Goal: Transaction & Acquisition: Subscribe to service/newsletter

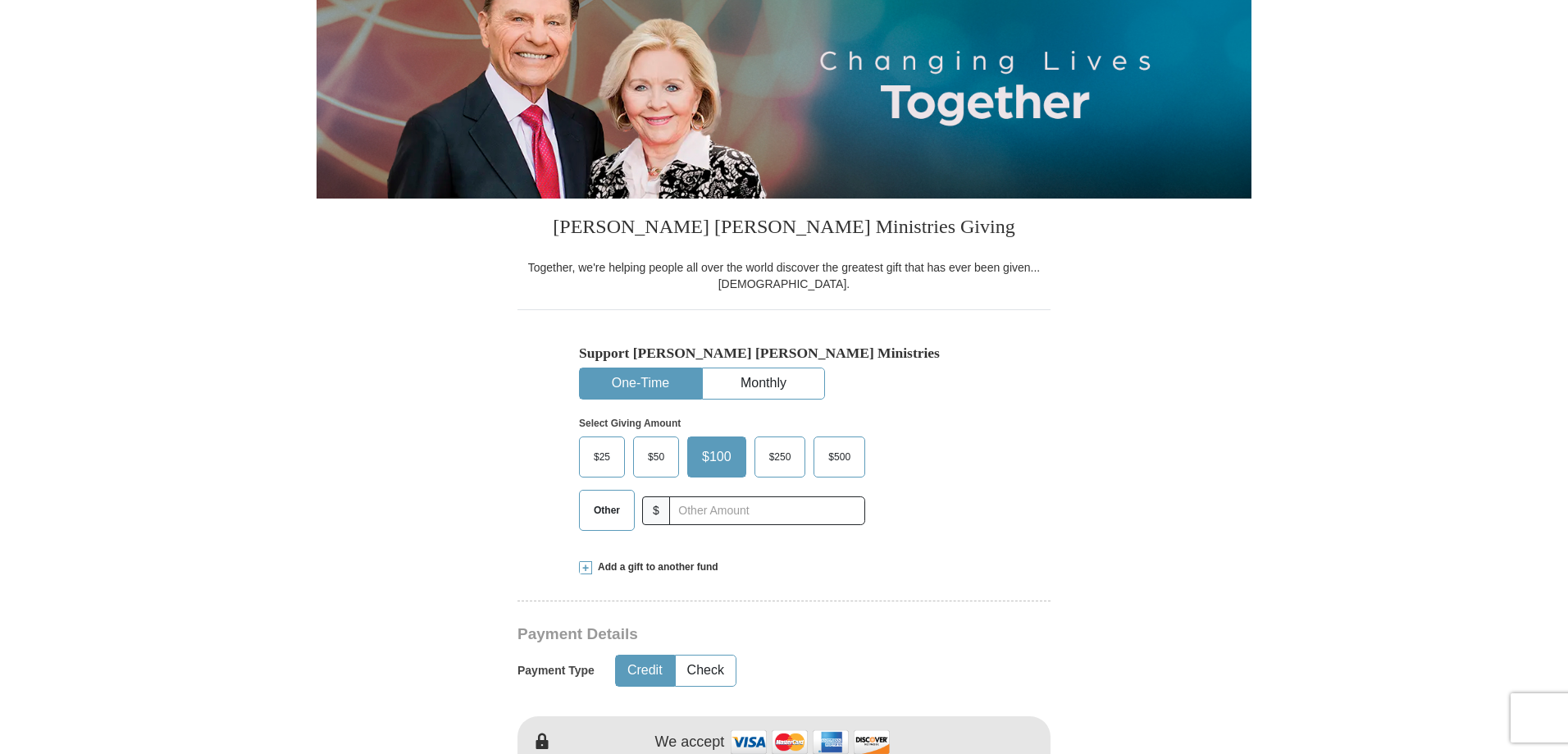
scroll to position [328, 0]
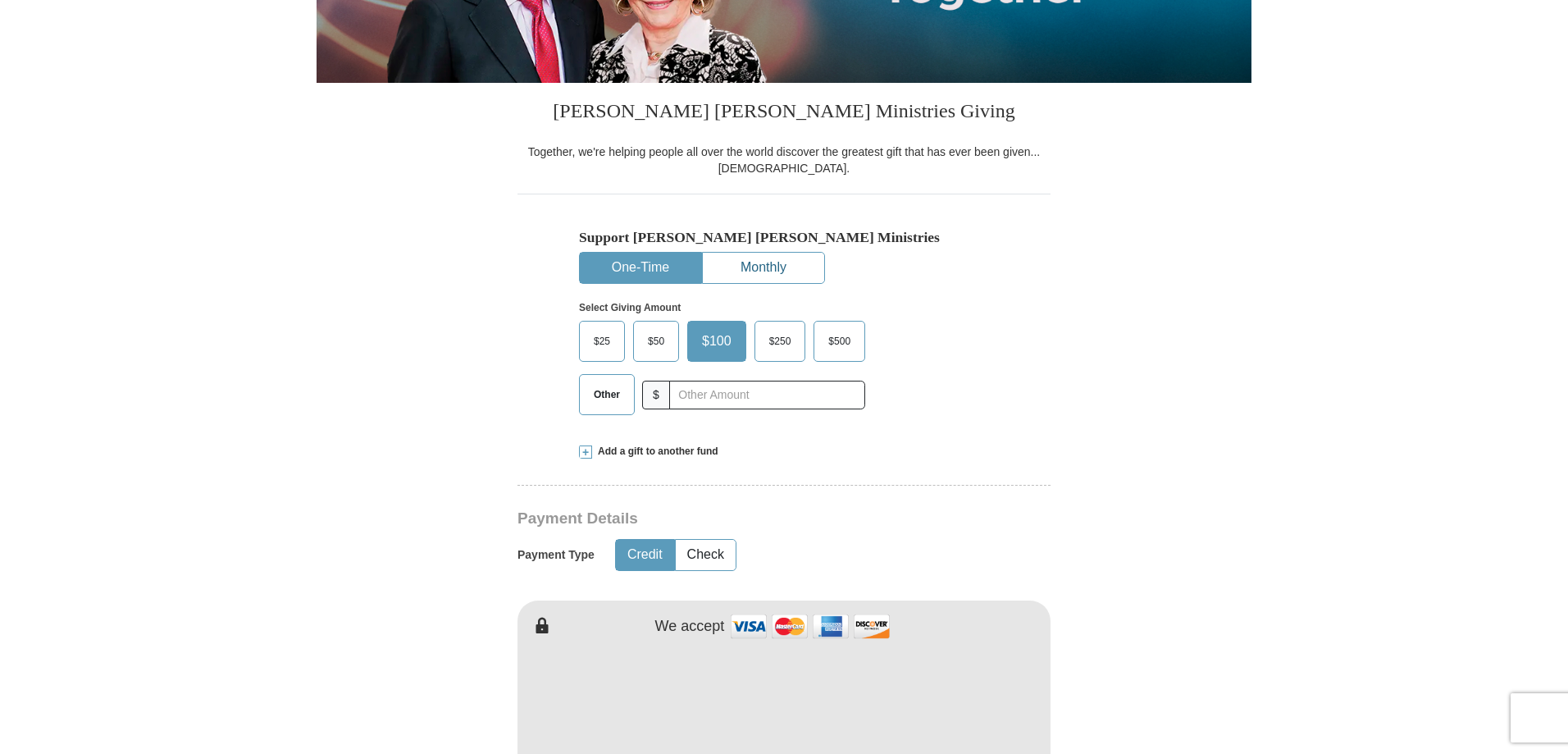
click at [757, 262] on button "Monthly" at bounding box center [763, 268] width 122 height 30
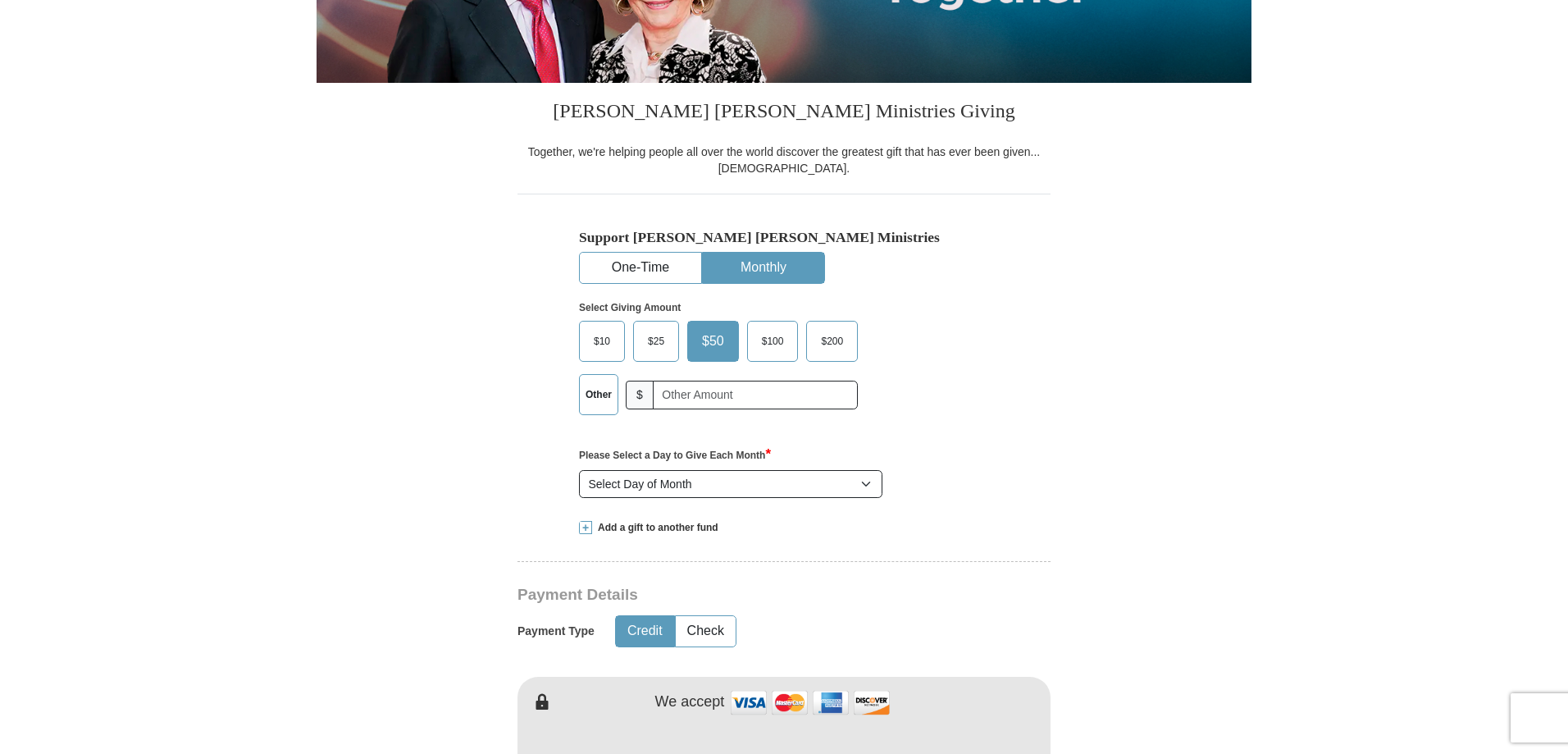
click at [769, 337] on span "$100" at bounding box center [773, 340] width 39 height 24
click at [0, 0] on input "$100" at bounding box center [0, 0] width 0 height 0
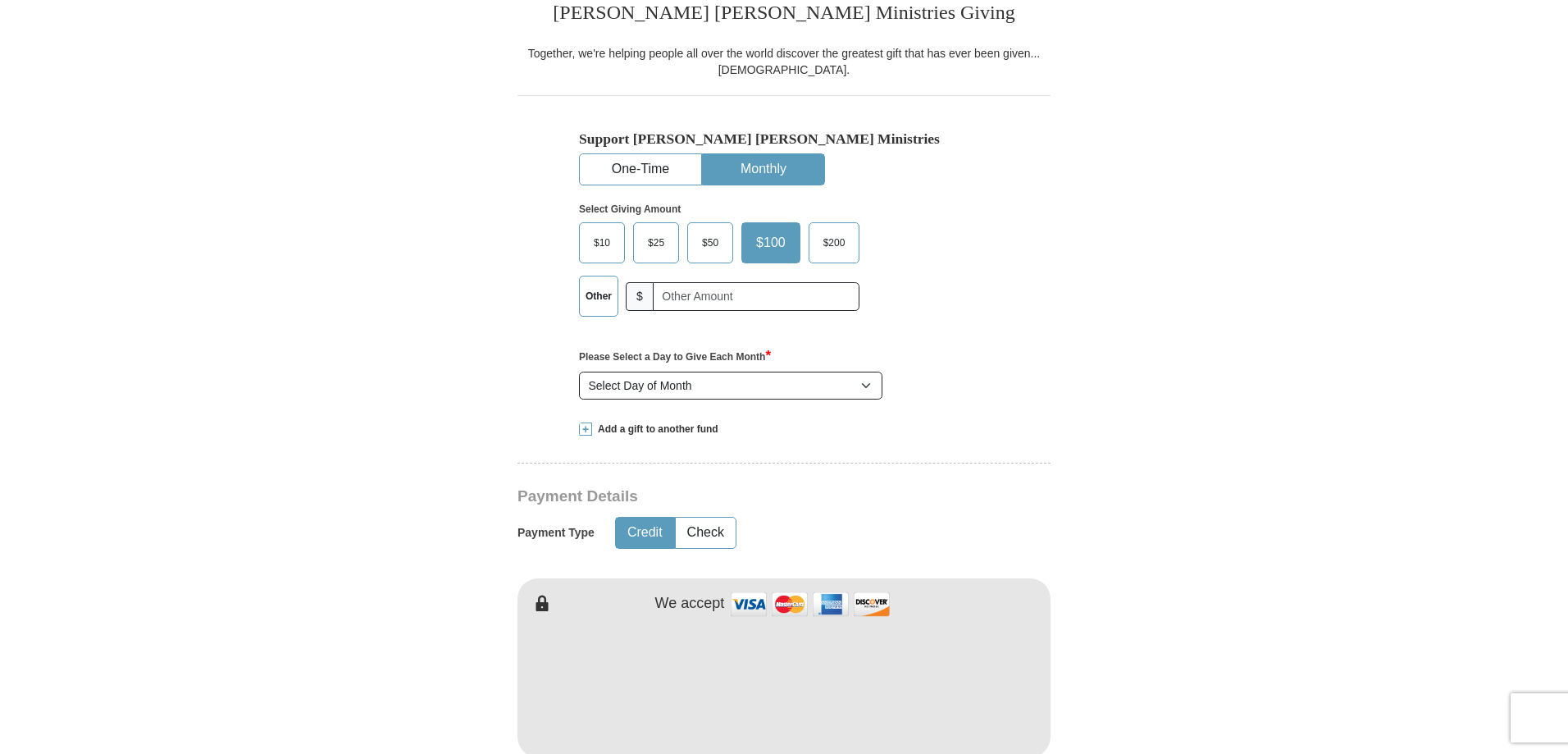
scroll to position [492, 0]
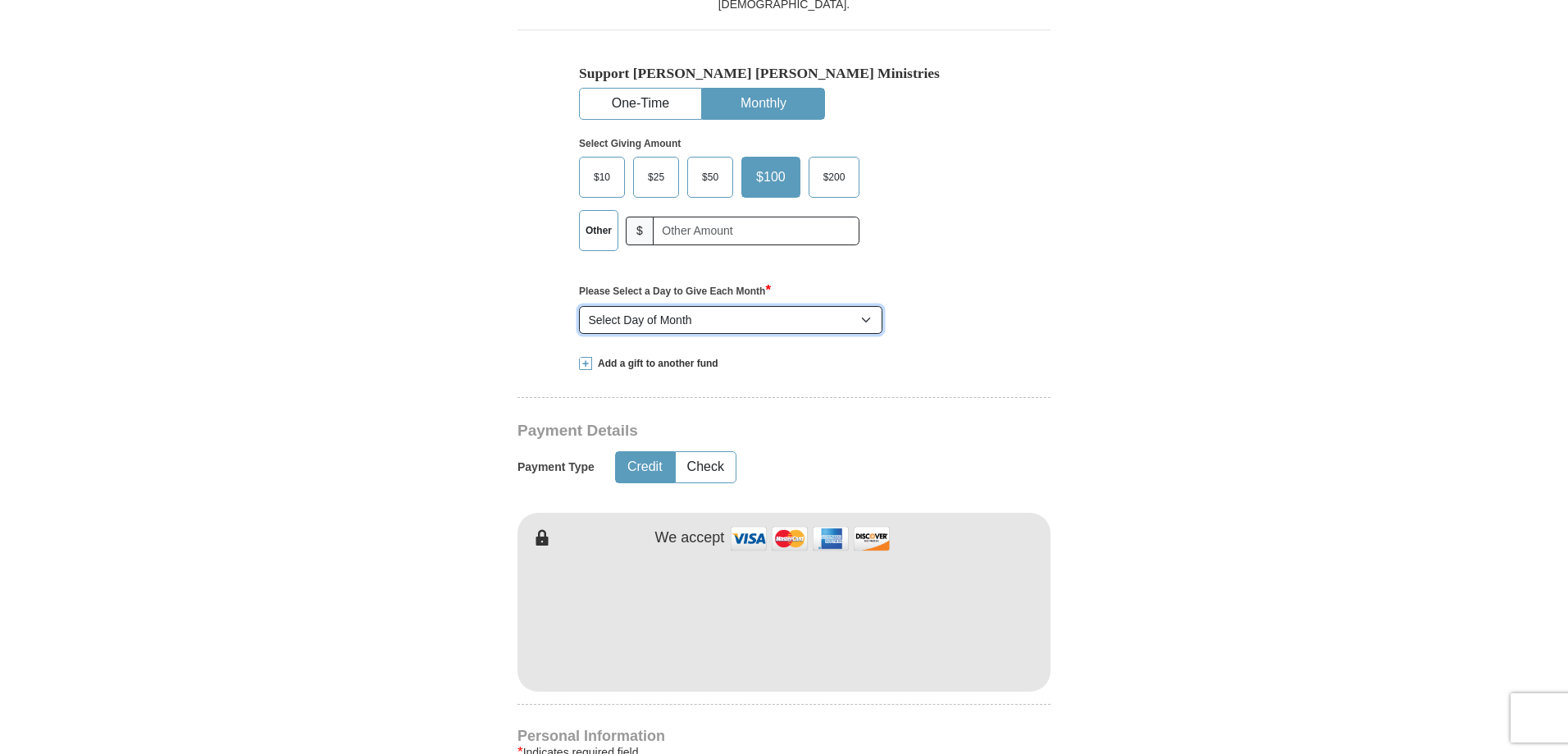
click at [865, 319] on select "Select Day of Month 1 2 3 4 5 6 7 8 9 10 11 12 13 14 15 16 17 18 19 20 21 22 23…" at bounding box center [730, 319] width 303 height 28
select select "20"
click at [579, 306] on select "Select Day of Month 1 2 3 4 5 6 7 8 9 10 11 12 13 14 15 16 17 18 19 20 21 22 23…" at bounding box center [730, 319] width 303 height 28
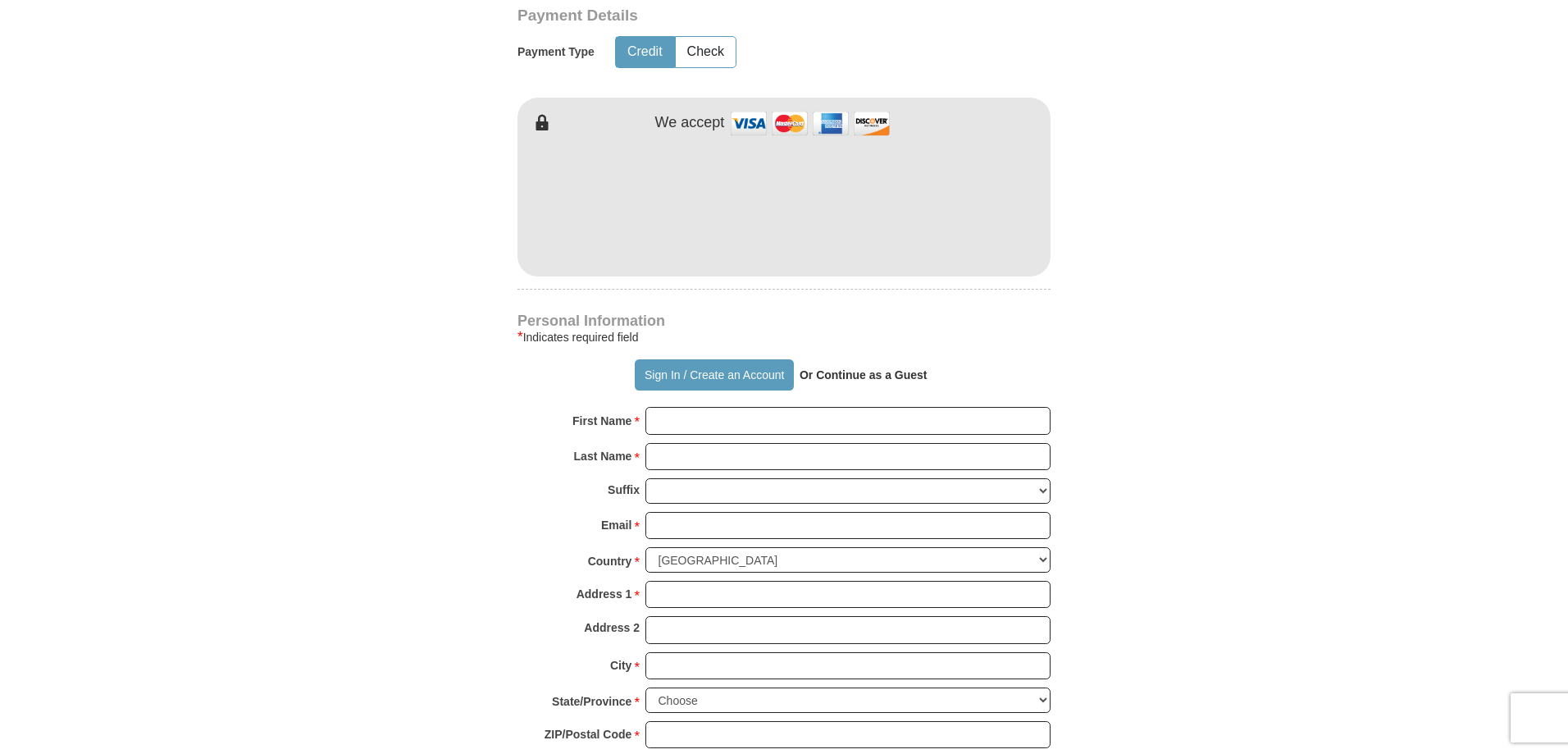
scroll to position [902, 0]
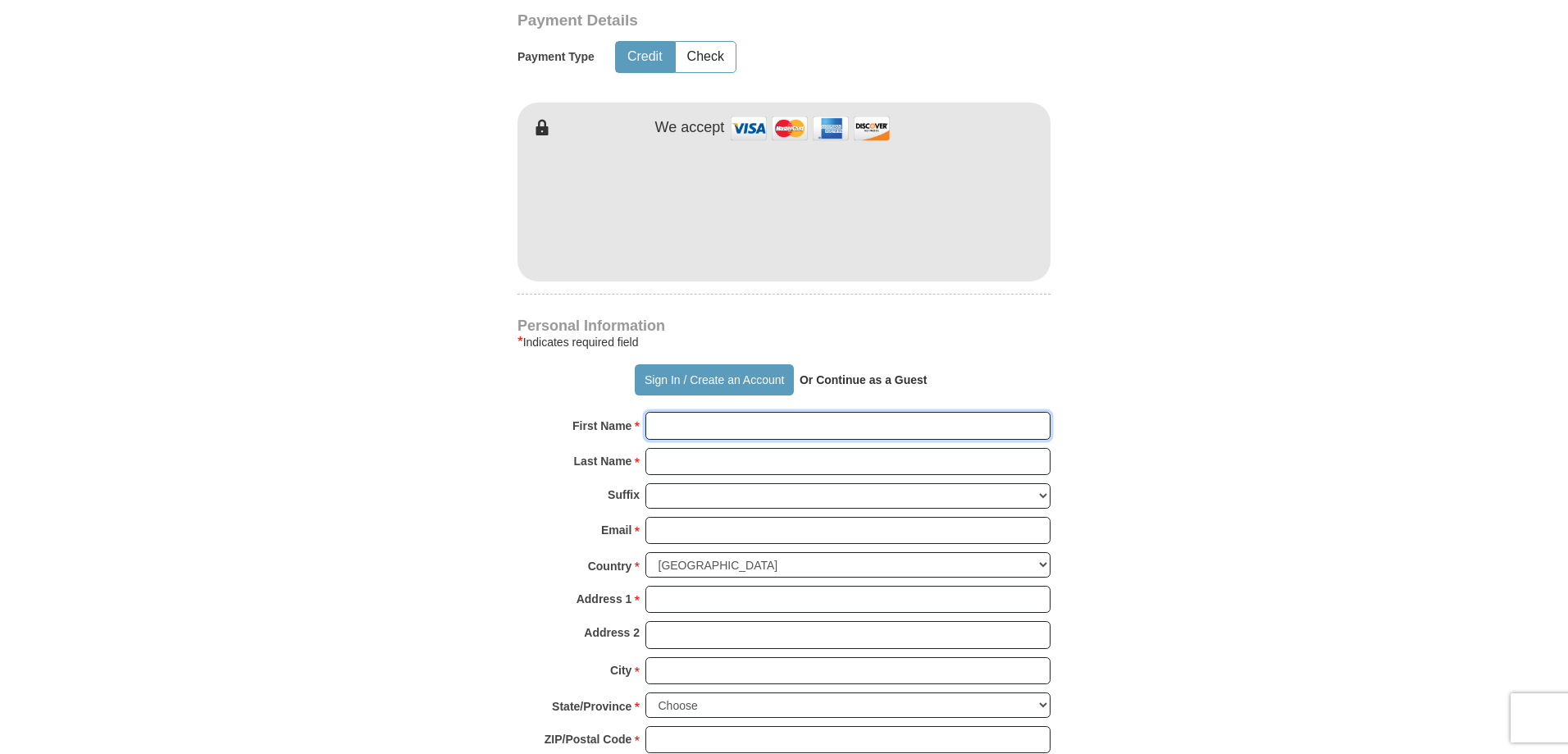
type input "[PERSON_NAME]"
drag, startPoint x: 711, startPoint y: 463, endPoint x: 489, endPoint y: 481, distance: 222.7
click at [592, 473] on div "Last Name * [GEOGRAPHIC_DATA] Please enter Last Name" at bounding box center [784, 465] width 533 height 36
type input "[PERSON_NAME]"
type input "[EMAIL_ADDRESS][DOMAIN_NAME]"
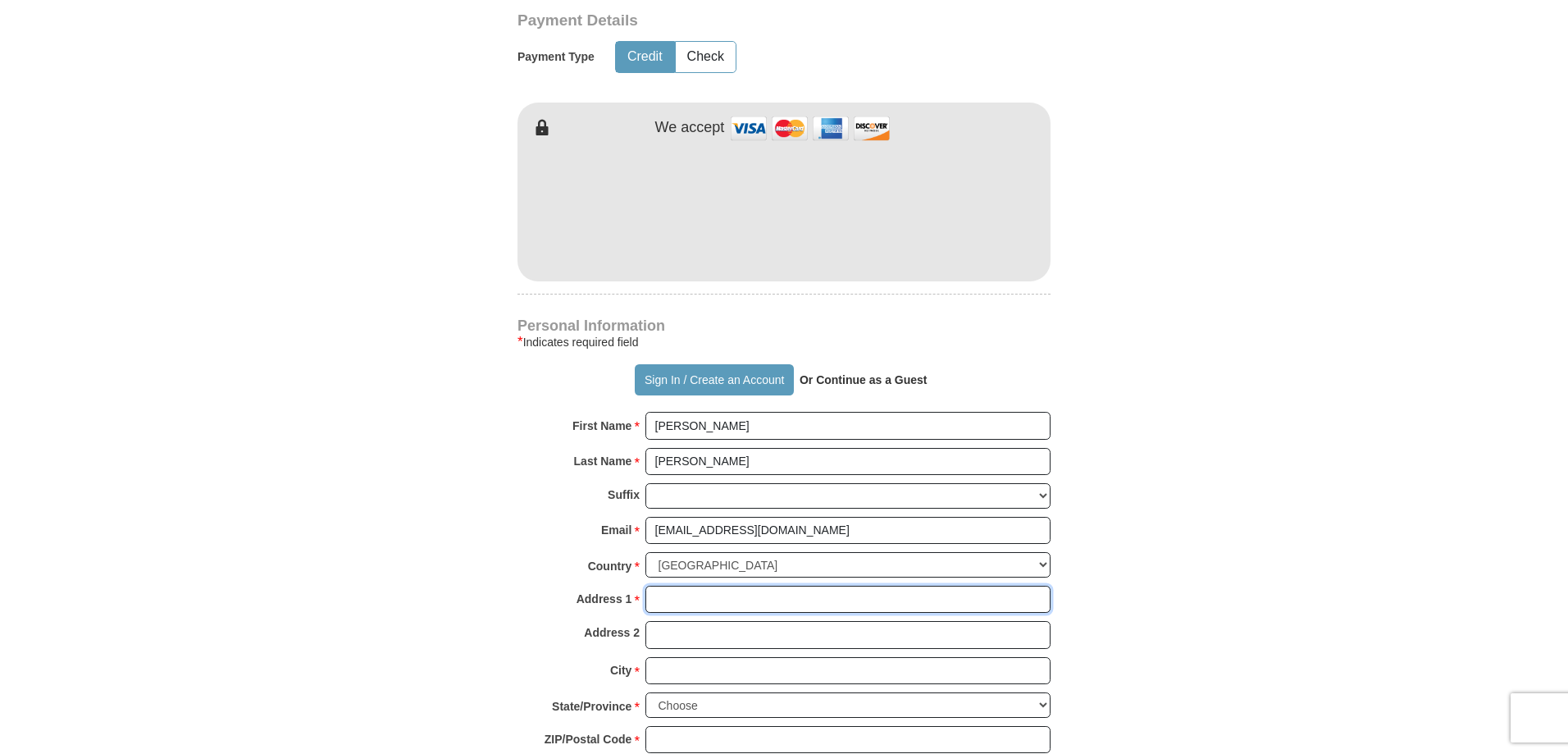
type input "1815 [PERSON_NAME] NW"
type input "[GEOGRAPHIC_DATA]"
select select "NM"
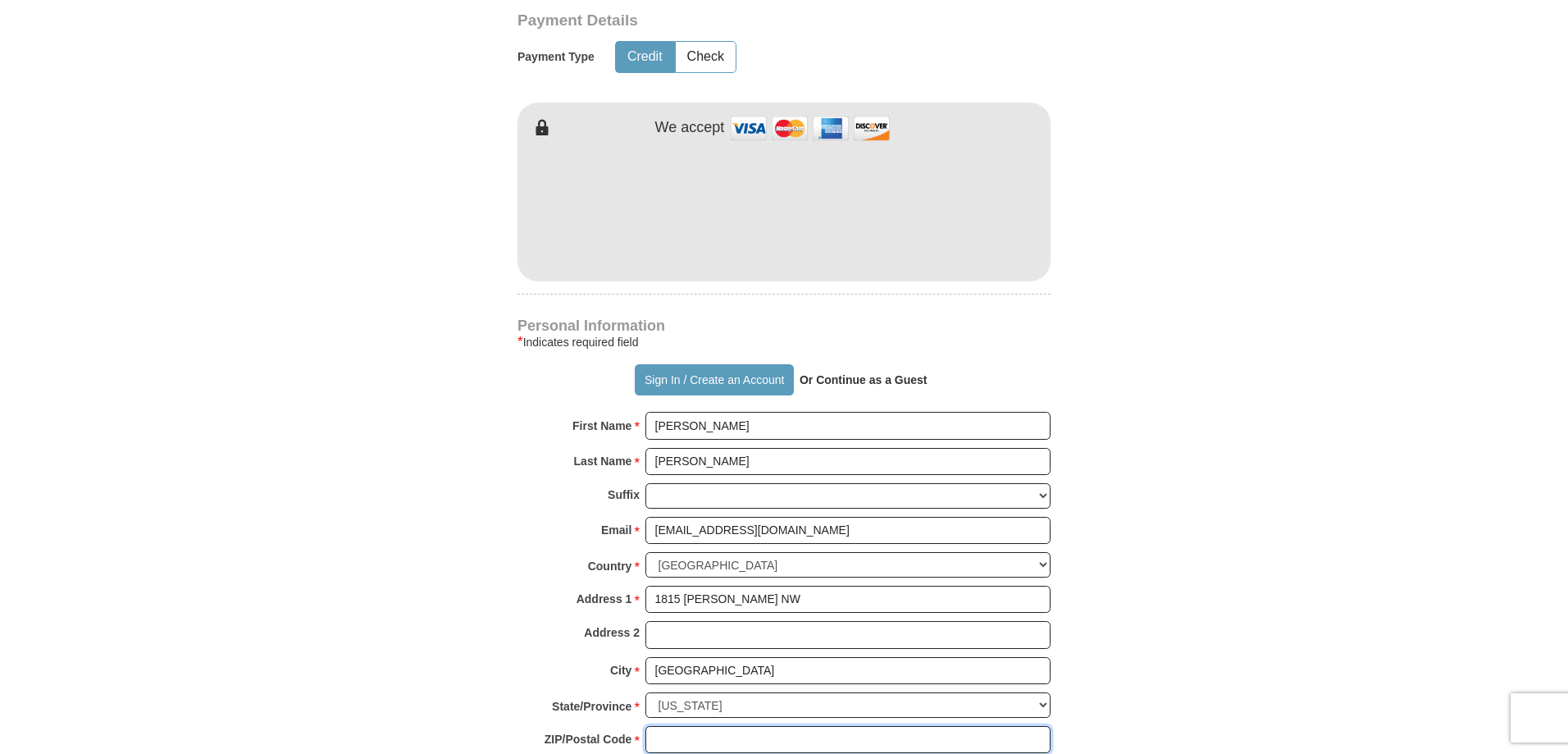
type input "87120-6702"
type input "5053639939"
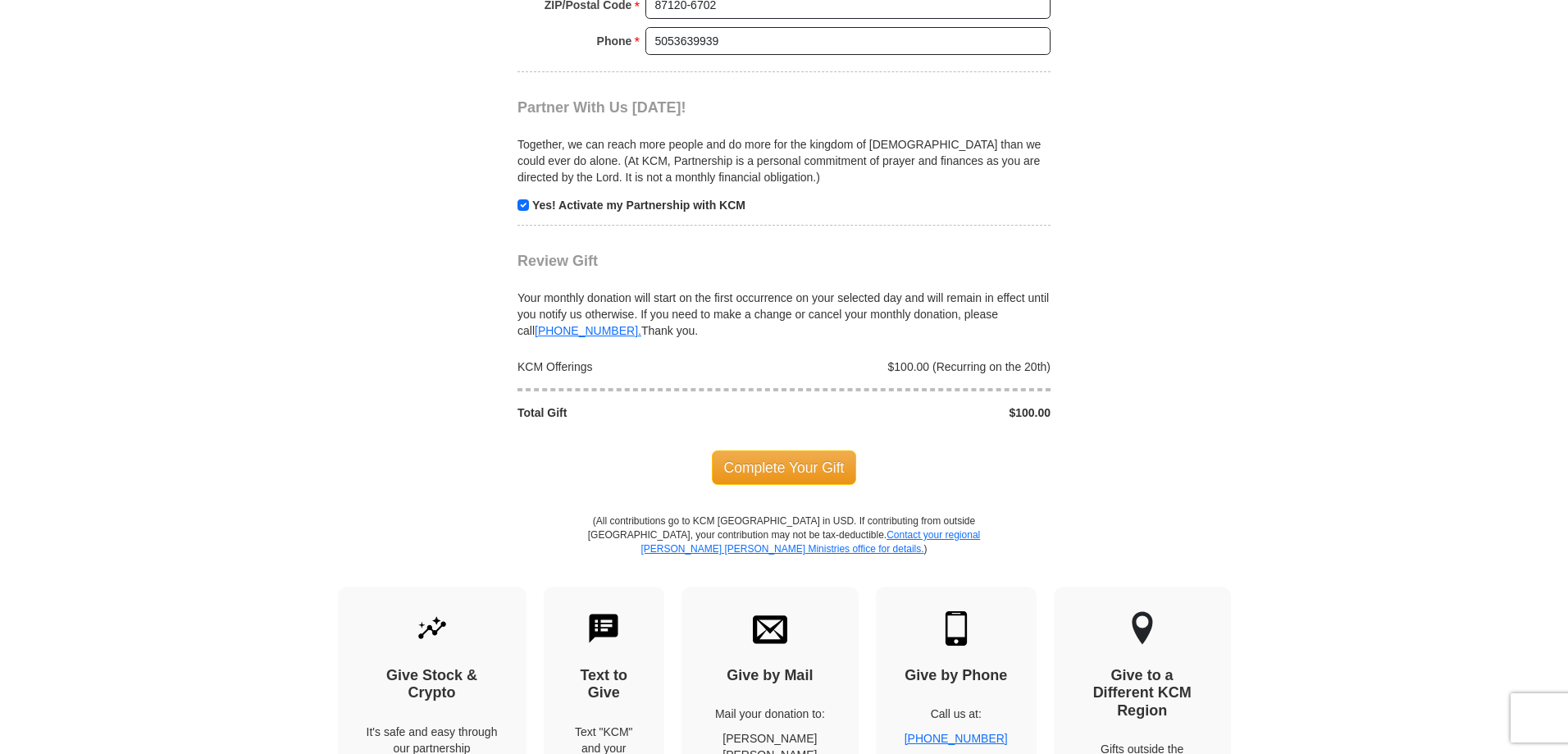
scroll to position [1640, 0]
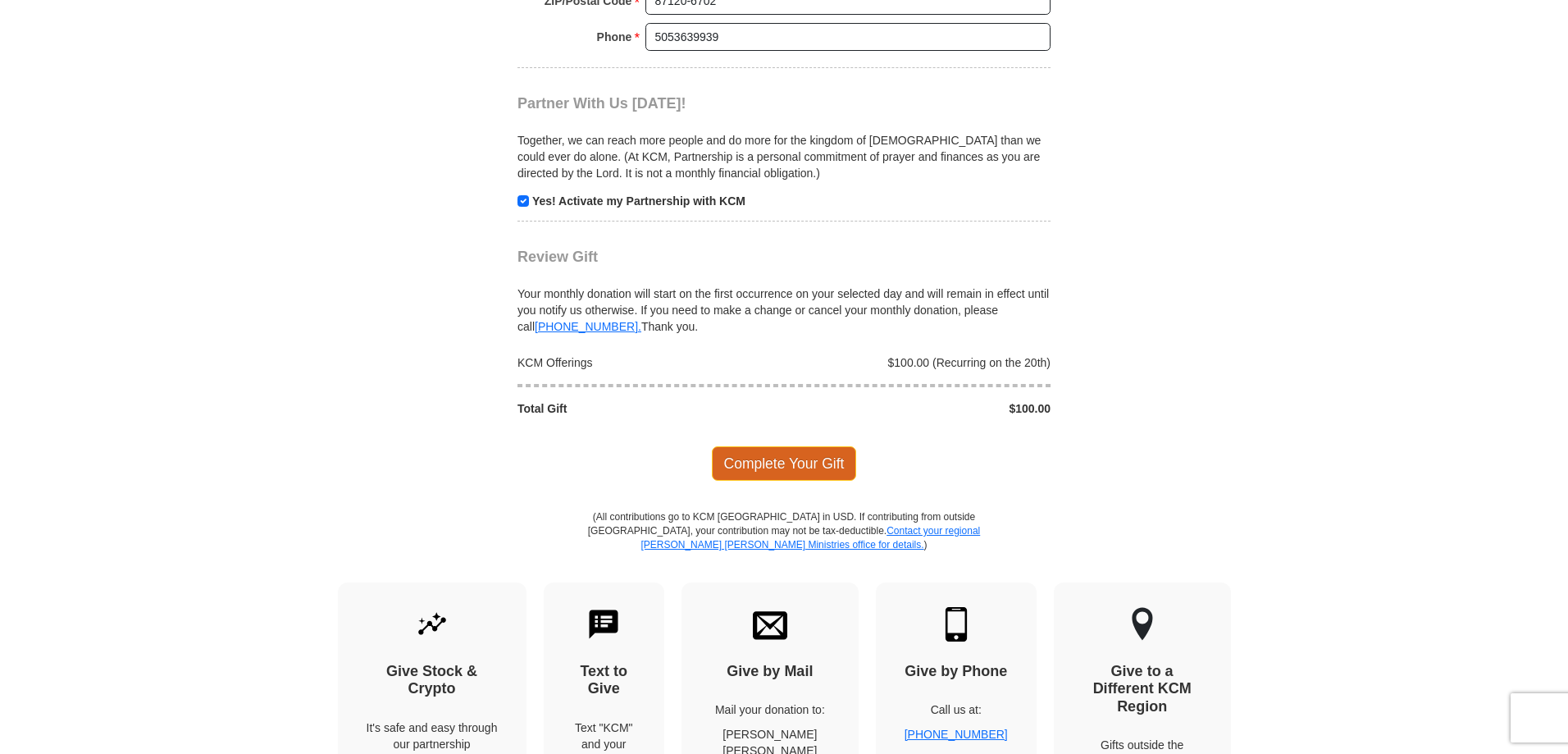
click at [777, 459] on span "Complete Your Gift" at bounding box center [784, 463] width 145 height 35
